Goal: Check status: Check status

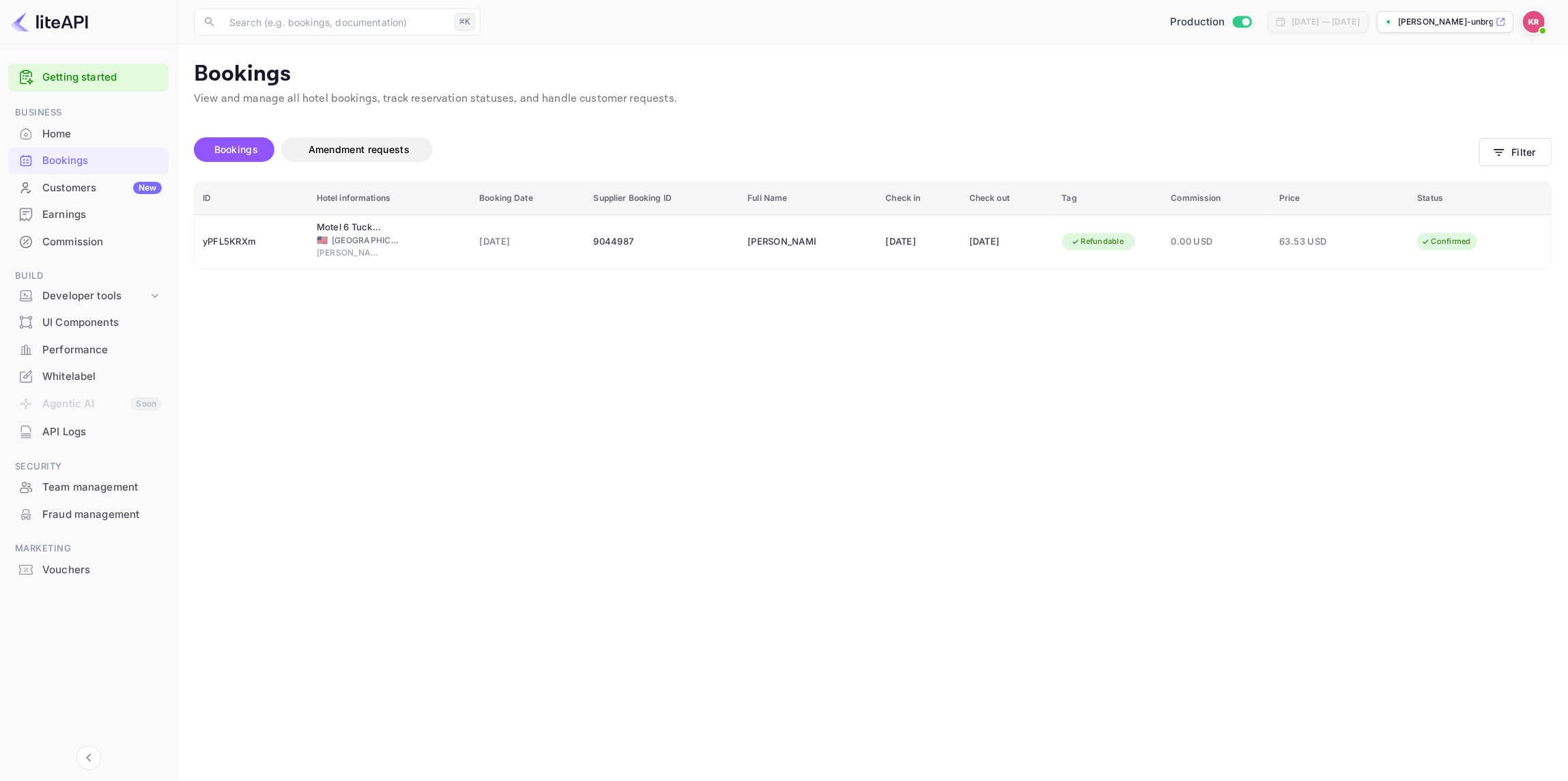
click at [64, 132] on div "Home" at bounding box center [102, 134] width 119 height 16
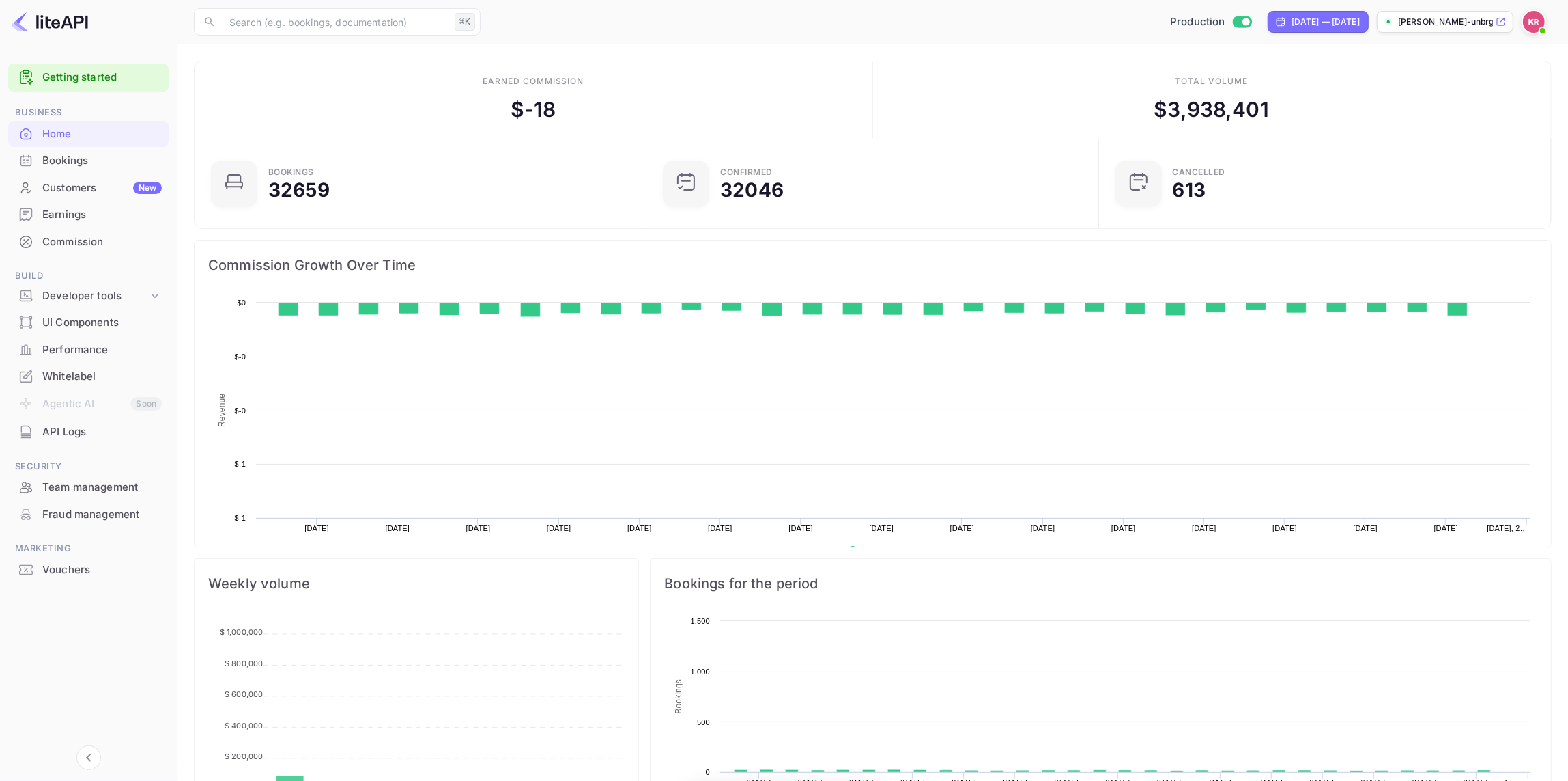
scroll to position [222, 444]
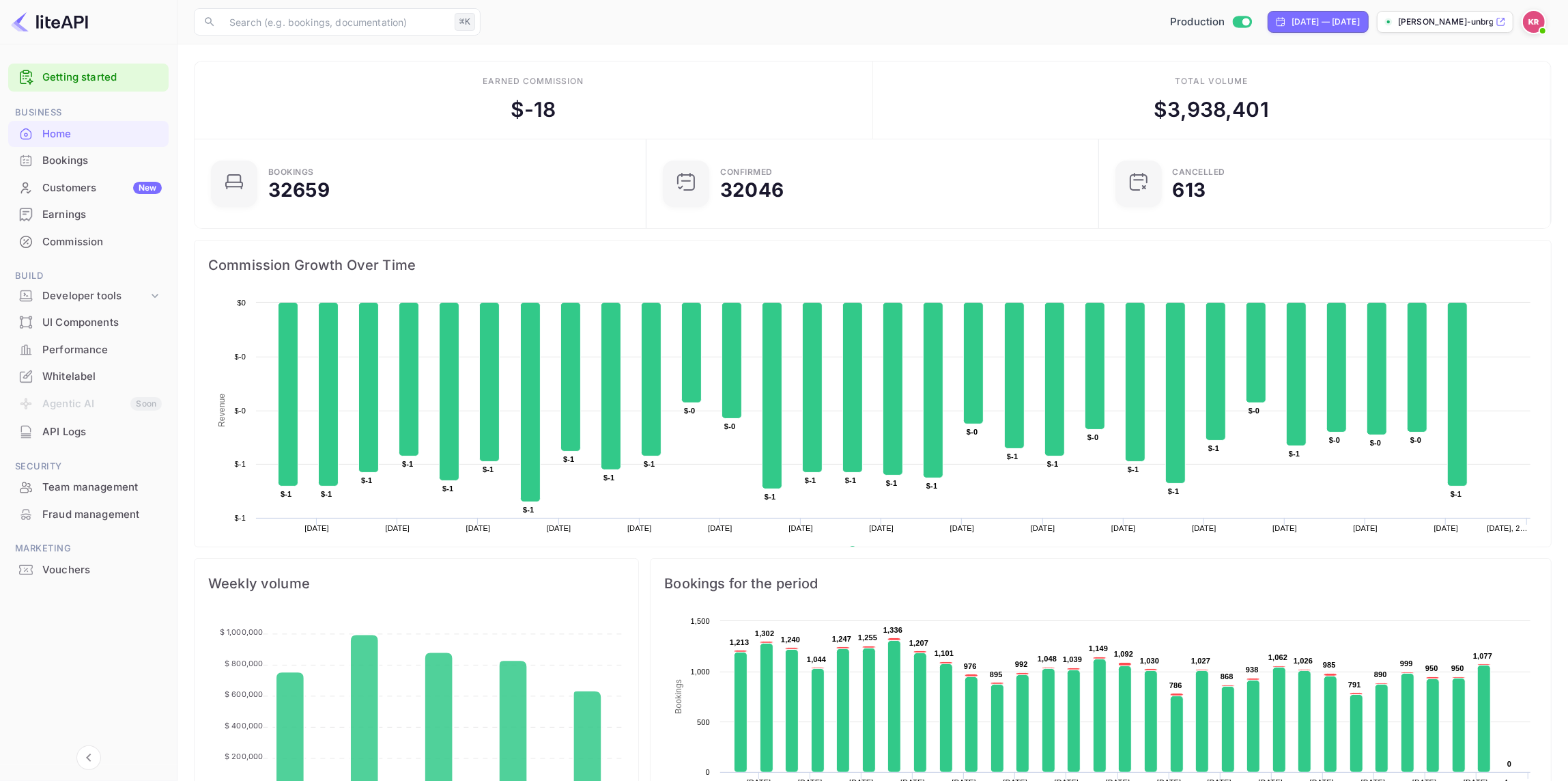
click at [64, 160] on div "Bookings" at bounding box center [102, 161] width 119 height 16
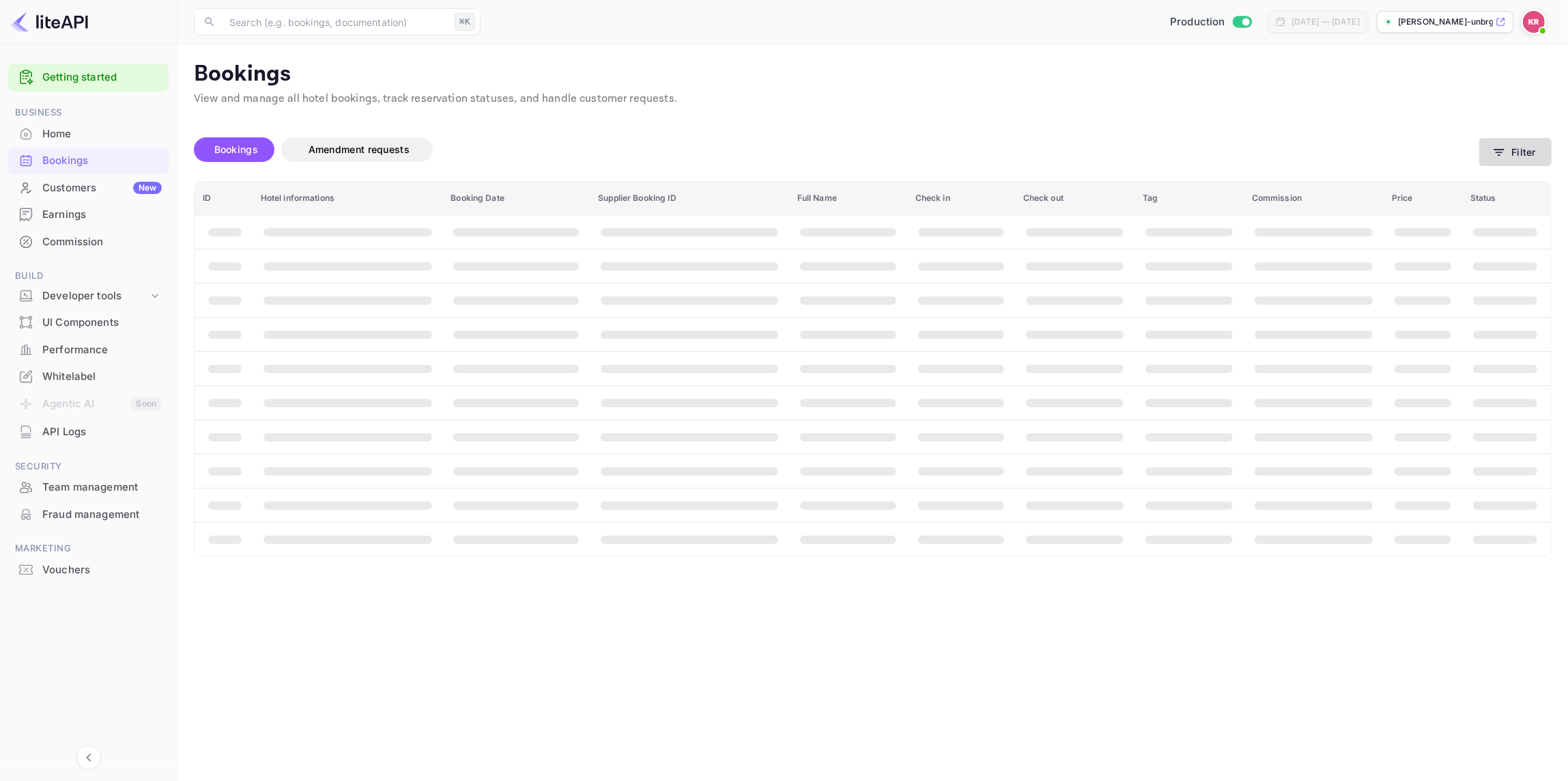
click at [1506, 155] on icon "button" at bounding box center [1499, 153] width 13 height 13
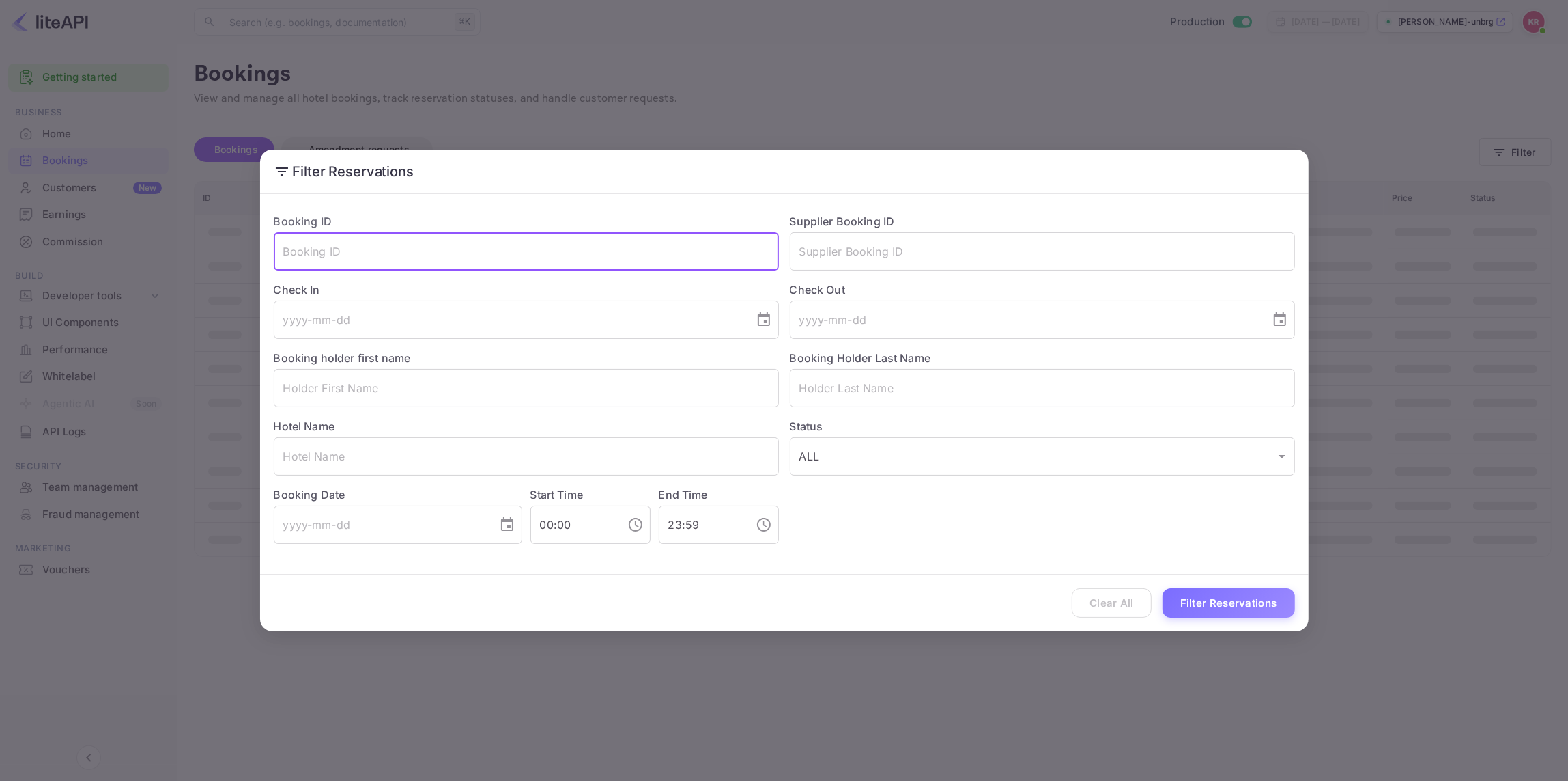
click at [286, 259] on input "text" at bounding box center [527, 252] width 505 height 38
paste input "Ydoby0KAq"
click at [282, 250] on input "Ydoby0KAq" at bounding box center [527, 252] width 505 height 38
type input "Ydoby0KAq"
click at [1200, 603] on button "Filter Reservations" at bounding box center [1228, 603] width 132 height 29
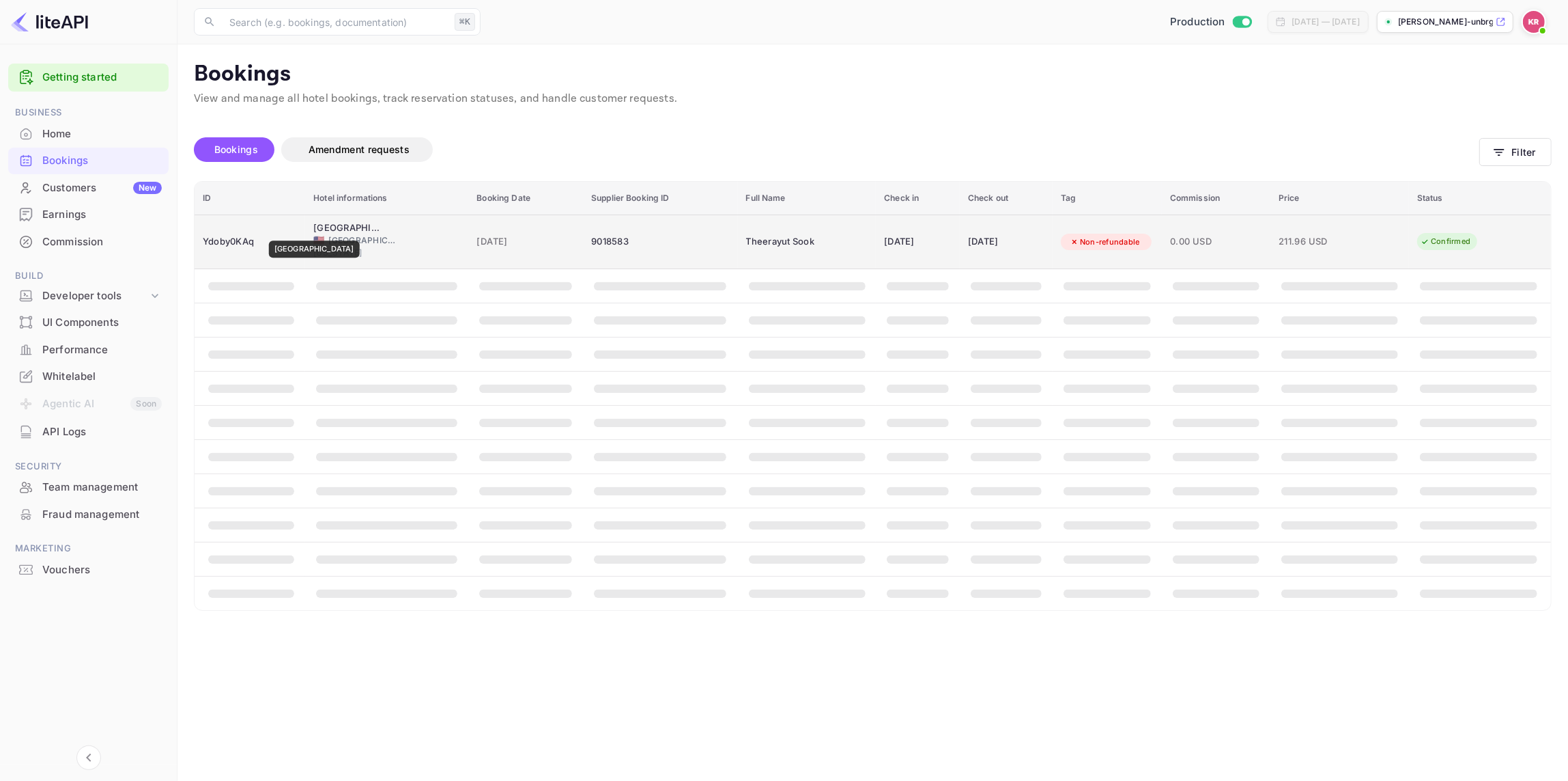
click at [338, 231] on div "[GEOGRAPHIC_DATA]" at bounding box center [347, 228] width 68 height 13
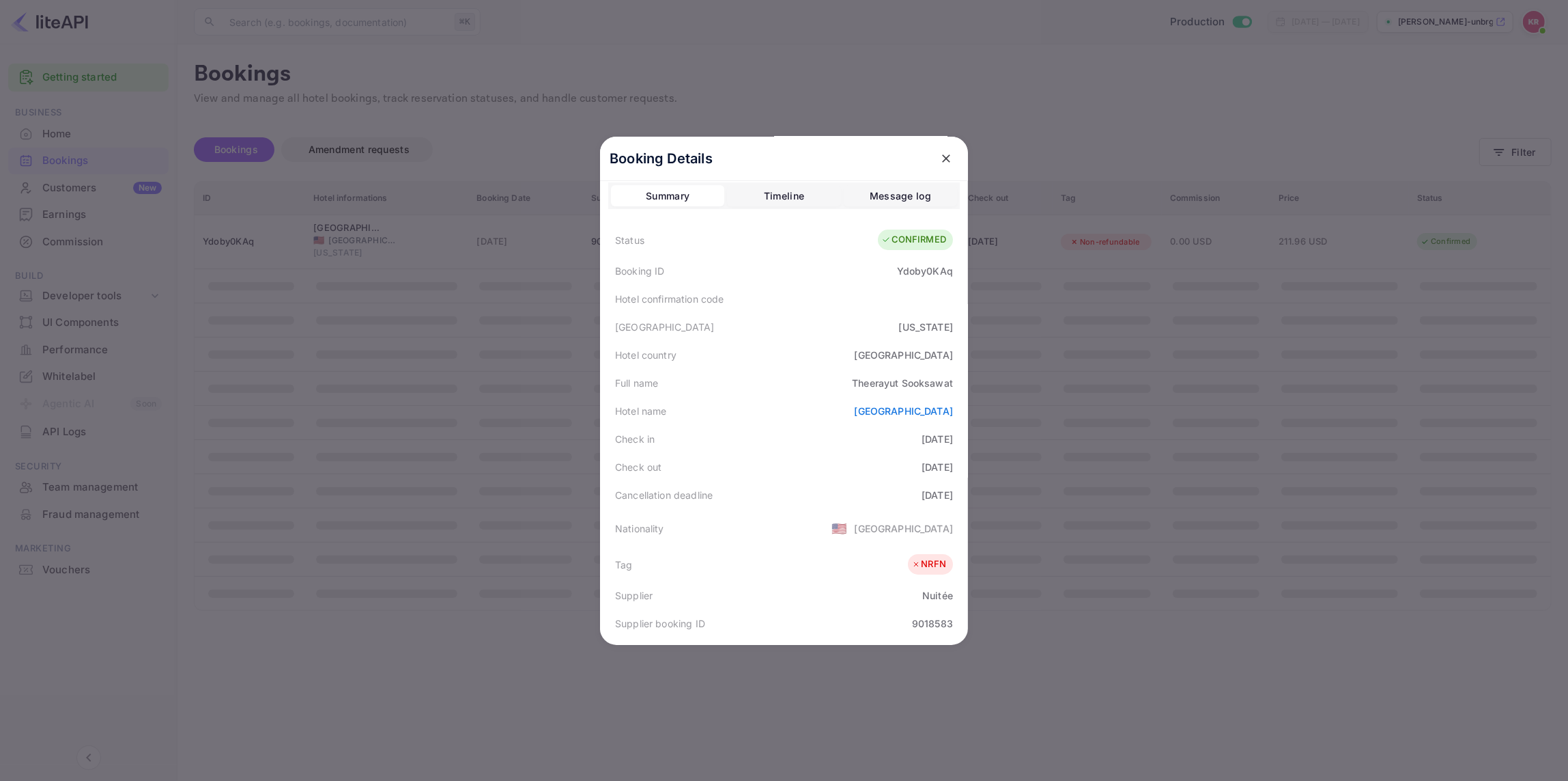
scroll to position [6, 0]
click at [946, 154] on icon "close" at bounding box center [946, 158] width 13 height 13
